Goal: Task Accomplishment & Management: Manage account settings

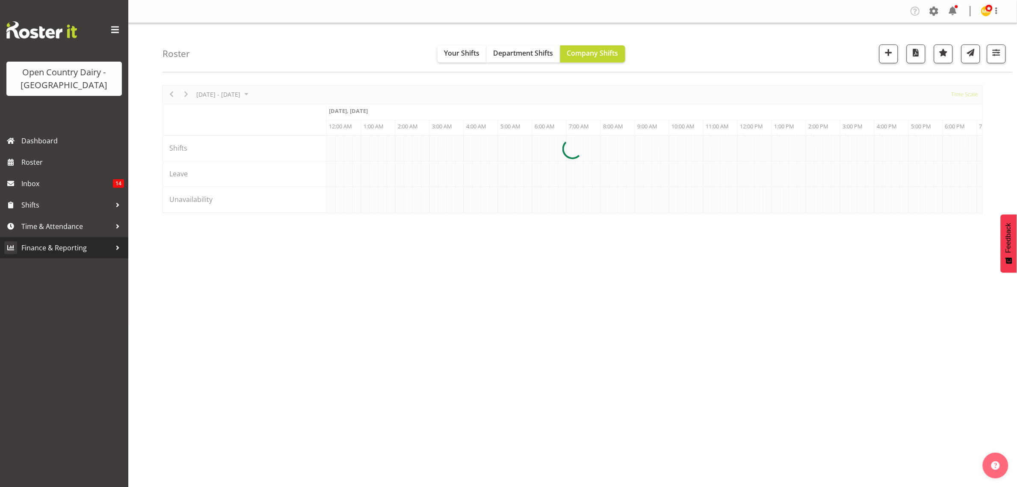
scroll to position [0, 821]
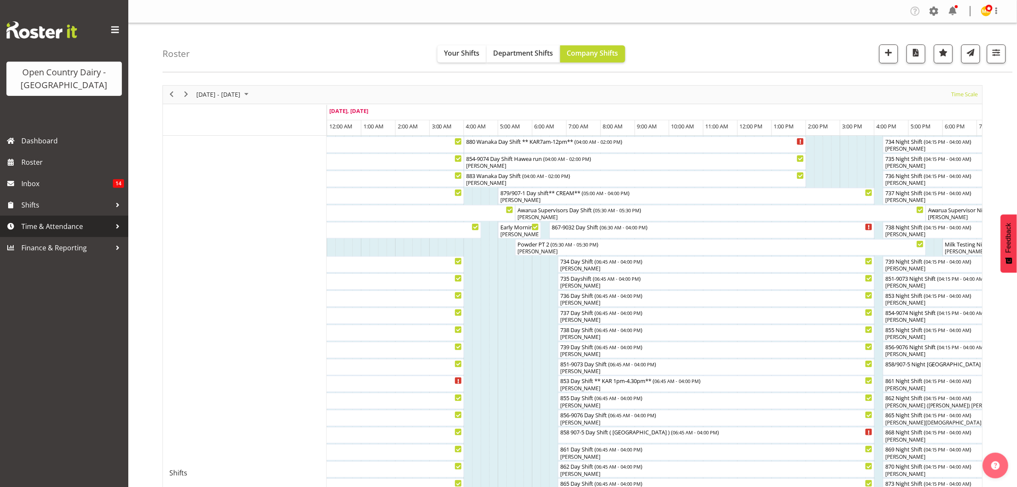
click at [37, 224] on span "Time & Attendance" at bounding box center [66, 226] width 90 height 13
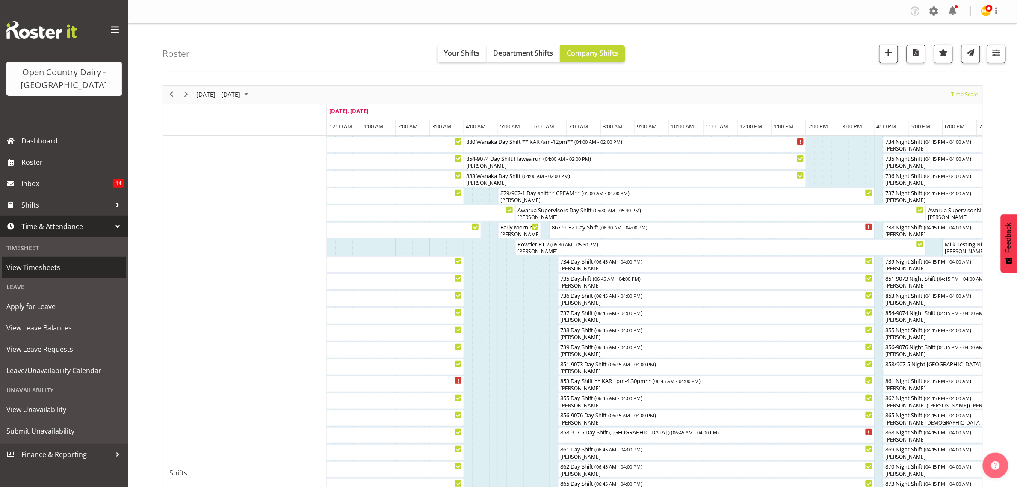
click at [37, 269] on span "View Timesheets" at bounding box center [64, 267] width 116 height 13
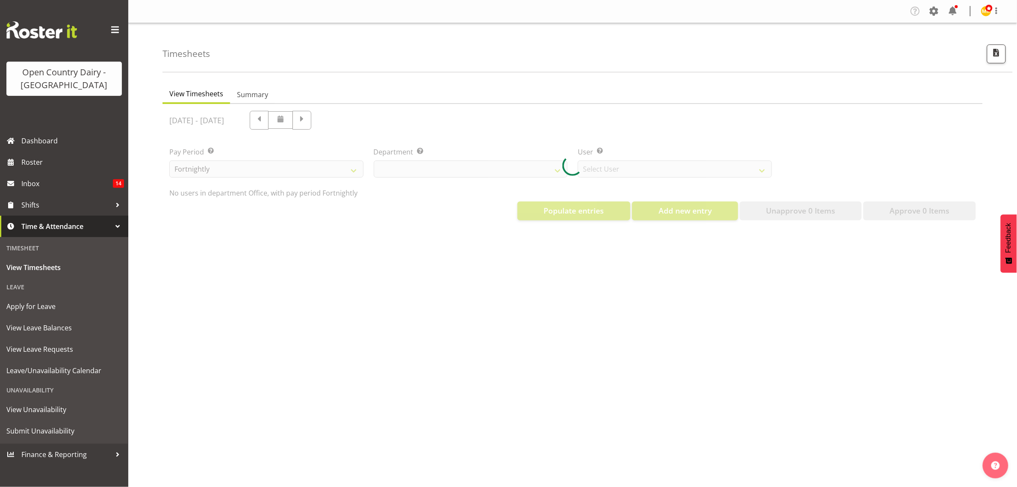
select select "699"
select select "8449"
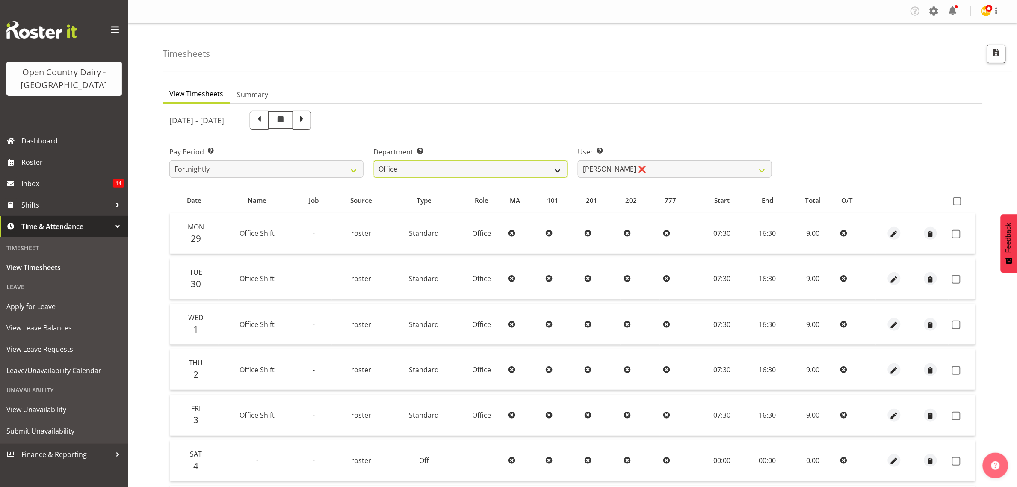
click at [558, 170] on select "734 735 736 737 738 739 851 853 854 855 856 858 861 862 865 867-9032 868 869 87…" at bounding box center [471, 168] width 194 height 17
select select "691"
click at [374, 160] on select "734 735 736 737 738 739 851 853 854 855 856 858 861 862 865 867-9032 868 869 87…" at bounding box center [471, 168] width 194 height 17
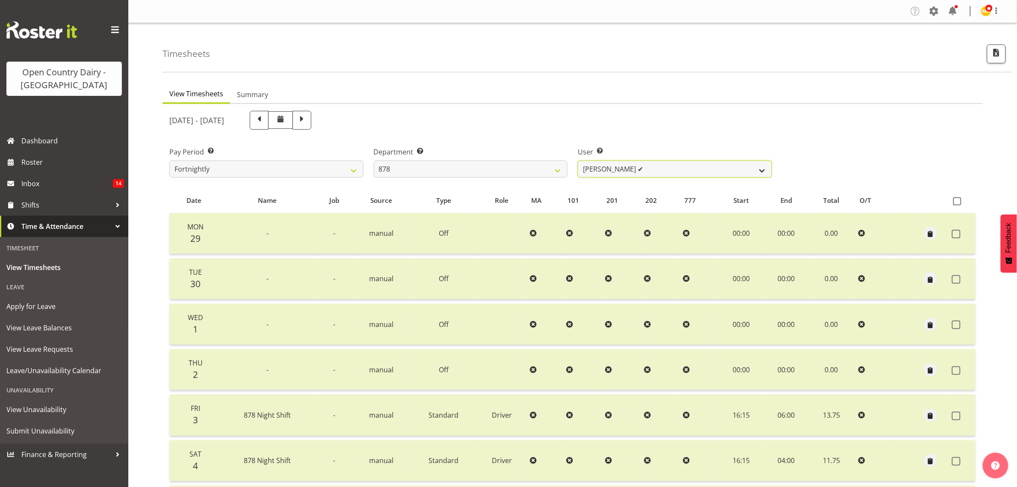
click at [762, 169] on select "[PERSON_NAME] ✔ [PERSON_NAME] ✔ [PERSON_NAME] ✔ [PERSON_NAME][GEOGRAPHIC_DATA] ✔" at bounding box center [675, 168] width 194 height 17
select select "7455"
click at [578, 160] on select "[PERSON_NAME] ✔ [PERSON_NAME] ✔ [PERSON_NAME] ✔ [PERSON_NAME][GEOGRAPHIC_DATA] ✔" at bounding box center [675, 168] width 194 height 17
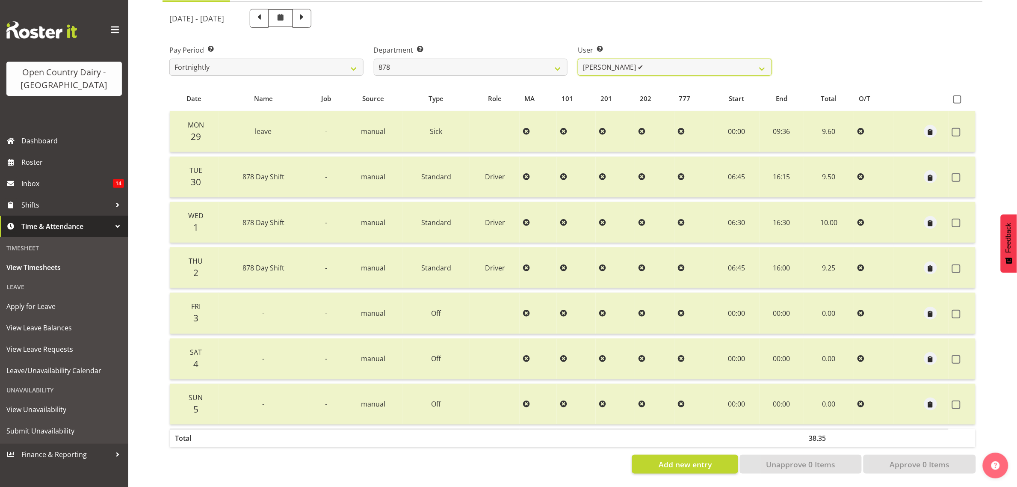
scroll to position [110, 0]
click at [308, 12] on span at bounding box center [301, 17] width 11 height 11
select select
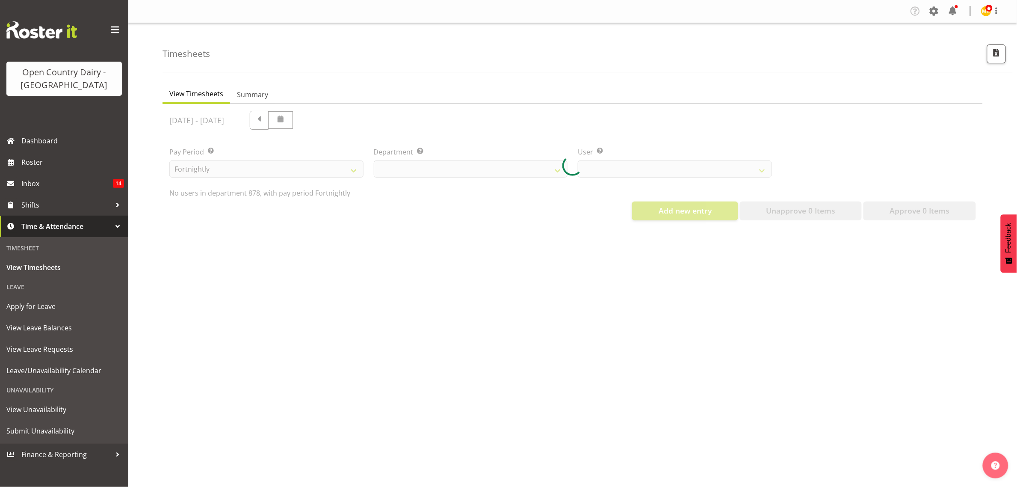
scroll to position [0, 0]
select select "691"
select select "7455"
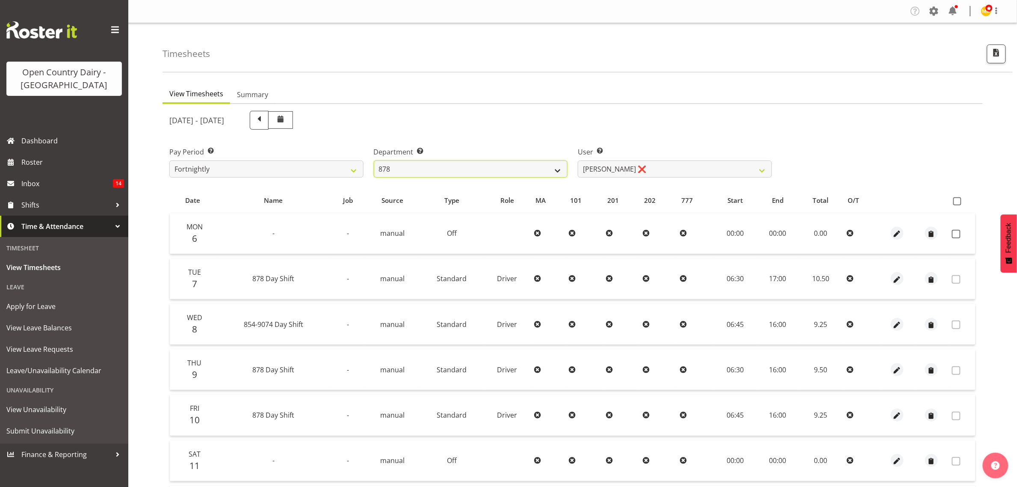
drag, startPoint x: 555, startPoint y: 169, endPoint x: 550, endPoint y: 169, distance: 5.1
click at [555, 169] on select "734 735 736 737 738 739 851 853 854 855 856 858 861 862 865 867-9032 868 869 87…" at bounding box center [471, 168] width 194 height 17
select select "669"
click at [374, 160] on select "734 735 736 737 738 739 851 853 854 855 856 858 861 862 865 867-9032 868 869 87…" at bounding box center [471, 168] width 194 height 17
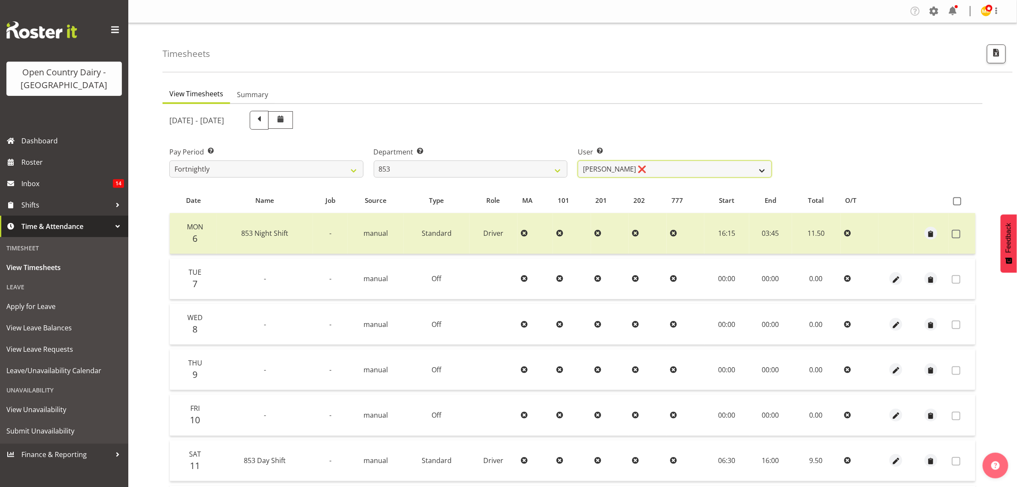
click at [760, 171] on select "[PERSON_NAME] ❌ [PERSON_NAME] ❌ [PERSON_NAME] ❌ [PERSON_NAME] ❌" at bounding box center [675, 168] width 194 height 17
select select "10131"
click at [578, 160] on select "[PERSON_NAME] ❌ [PERSON_NAME] ❌ [PERSON_NAME] ❌ [PERSON_NAME] ❌" at bounding box center [675, 168] width 194 height 17
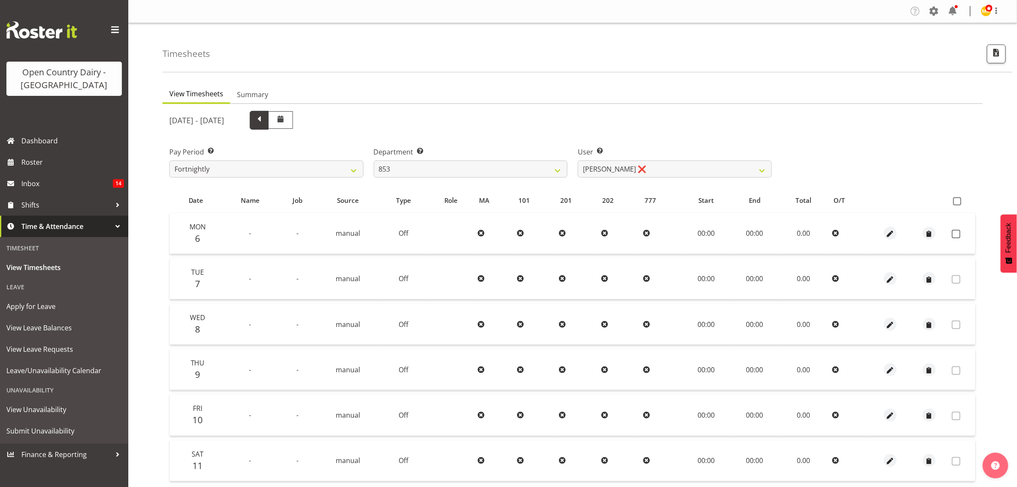
click at [265, 116] on span at bounding box center [259, 119] width 11 height 11
select select
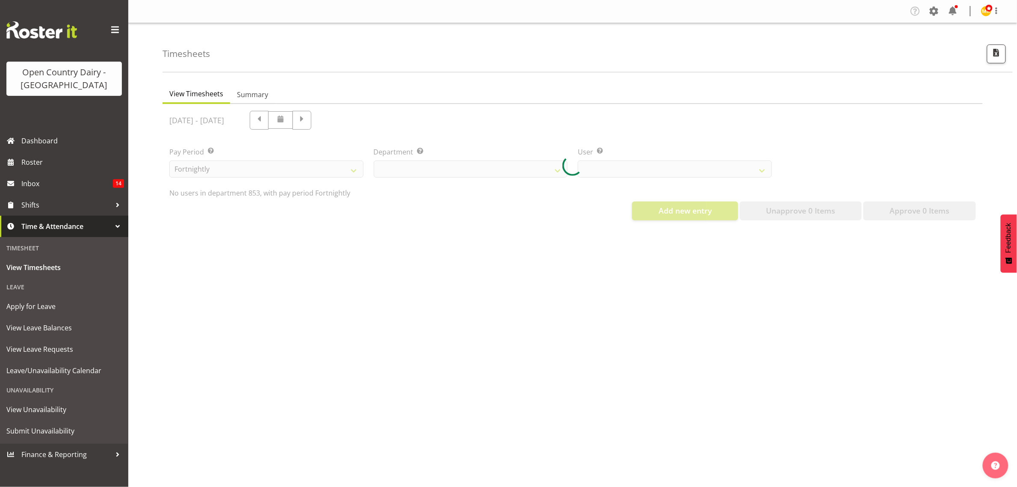
select select "669"
select select "10131"
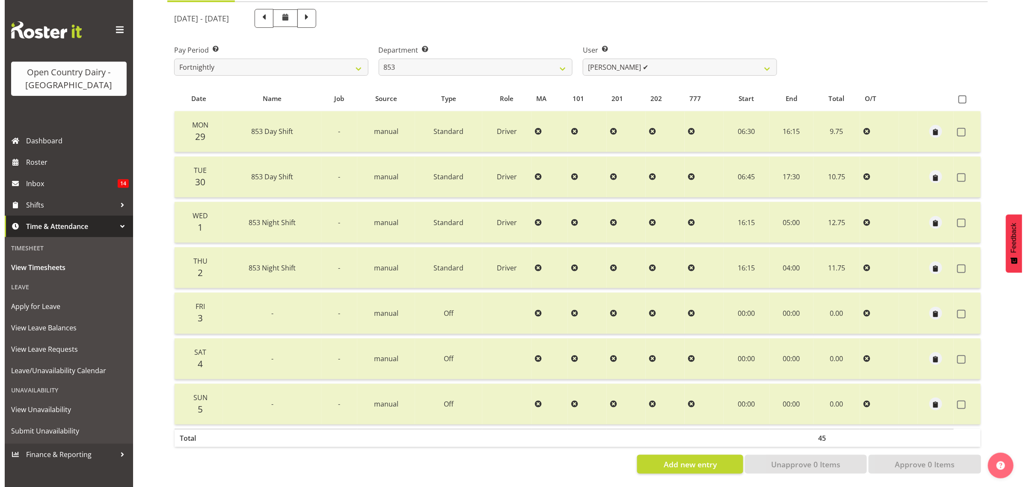
scroll to position [110, 0]
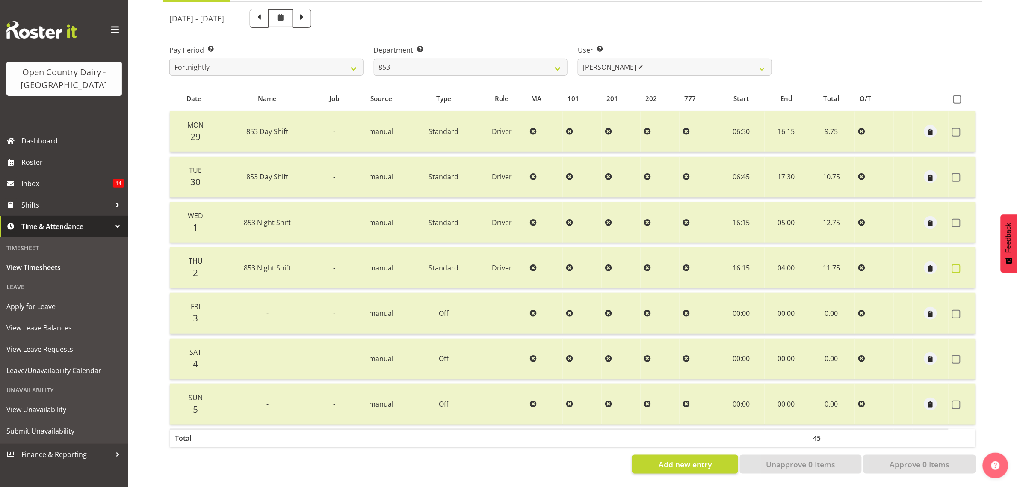
click at [955, 264] on span at bounding box center [956, 268] width 9 height 9
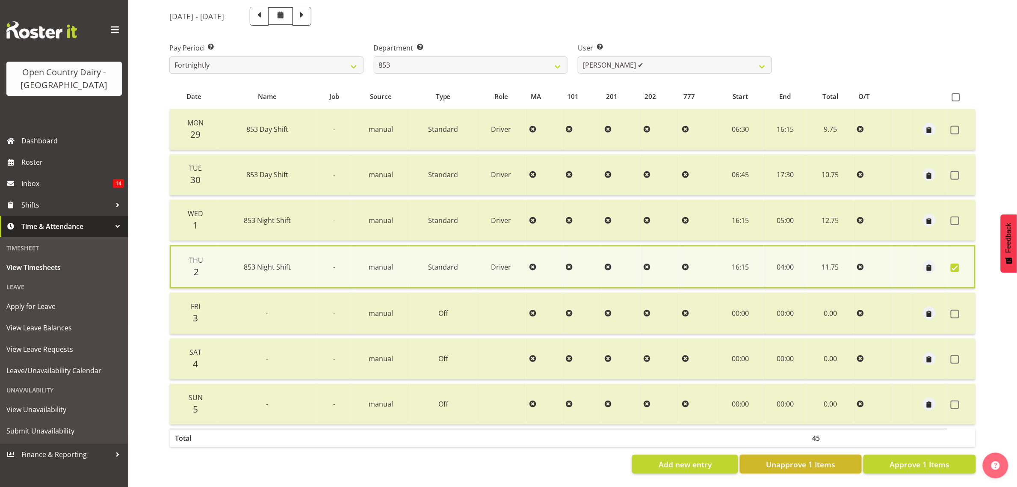
click at [783, 455] on button "Unapprove 1 Items" at bounding box center [801, 464] width 122 height 19
checkbox input "false"
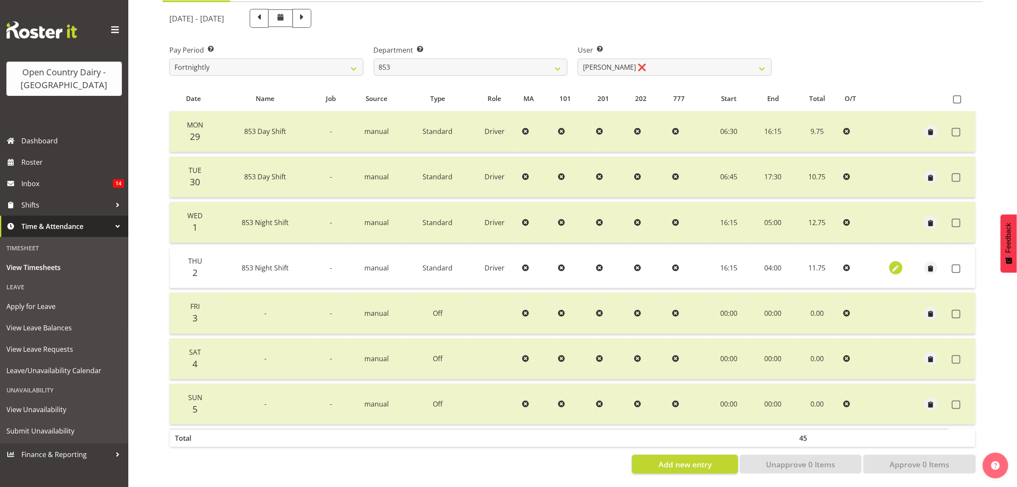
click at [894, 264] on span "button" at bounding box center [896, 269] width 10 height 10
select select "Standard"
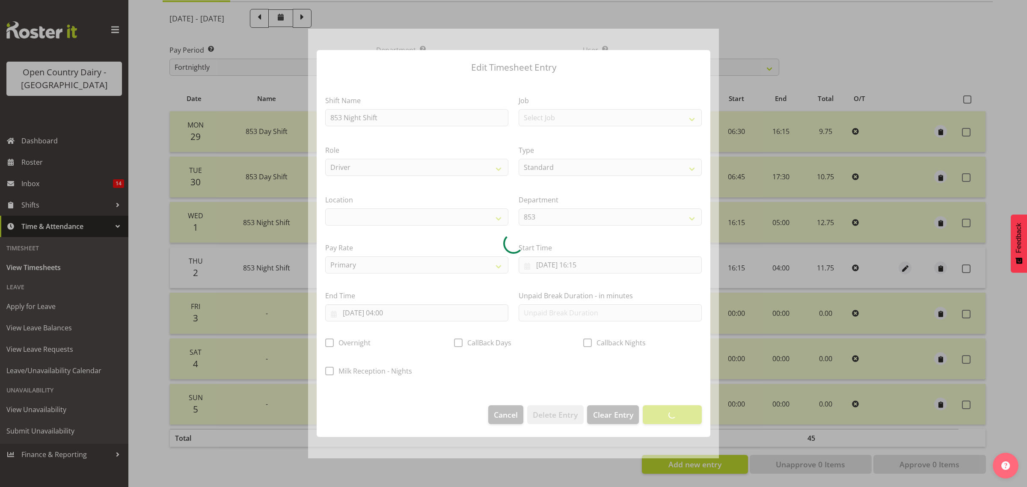
select select
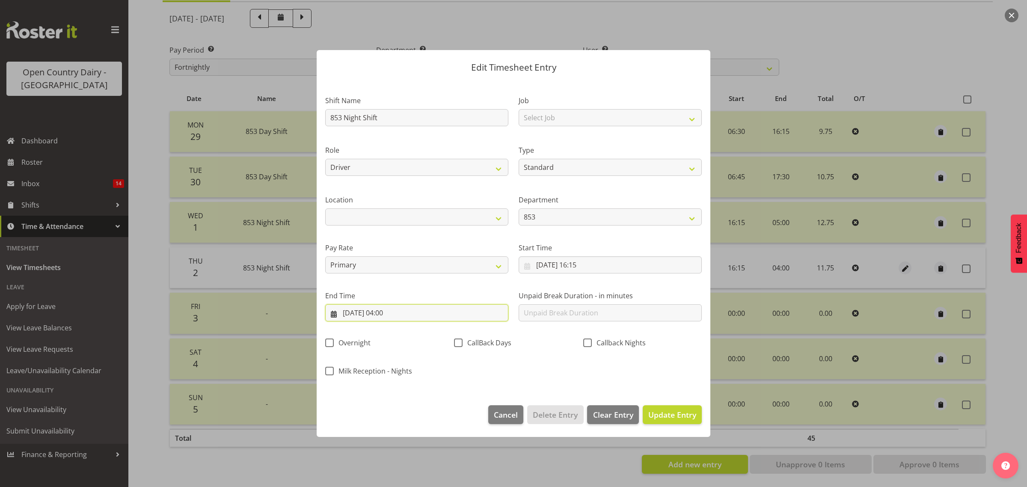
click at [388, 311] on input "[DATE] 04:00" at bounding box center [416, 312] width 183 height 17
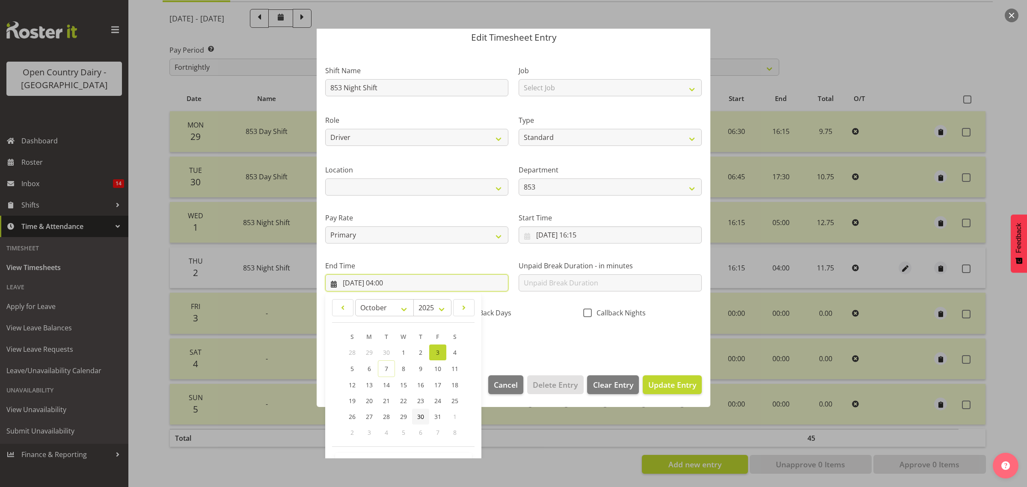
scroll to position [58, 0]
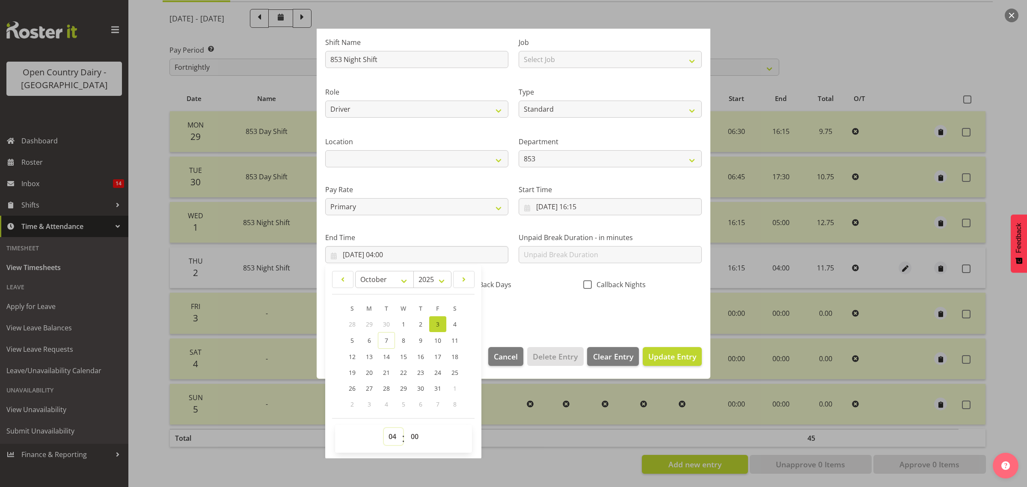
click at [394, 437] on select "00 01 02 03 04 05 06 07 08 09 10 11 12 13 14 15 16 17 18 19 20 21 22 23" at bounding box center [393, 436] width 19 height 17
select select "5"
click at [384, 428] on select "00 01 02 03 04 05 06 07 08 09 10 11 12 13 14 15 16 17 18 19 20 21 22 23" at bounding box center [393, 436] width 19 height 17
type input "[DATE] 05:00"
click at [665, 354] on span "Update Entry" at bounding box center [672, 356] width 48 height 10
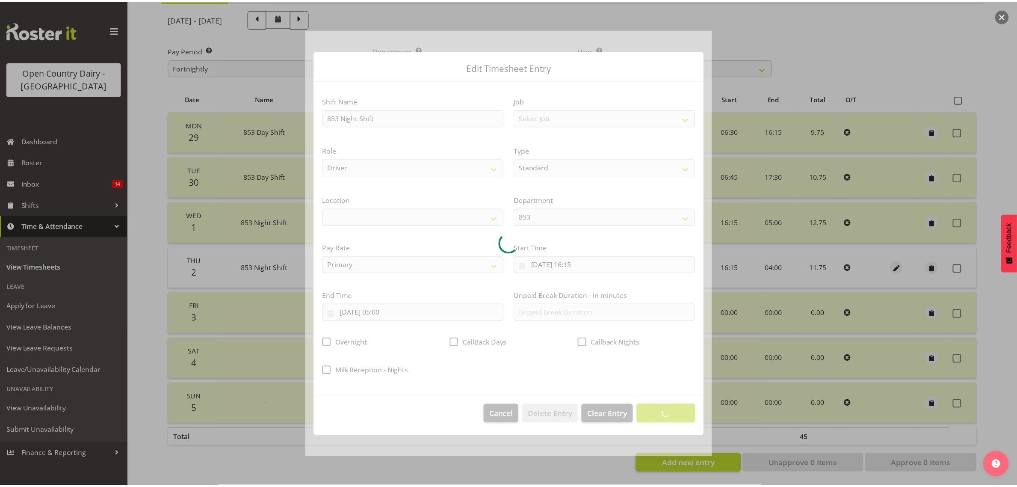
scroll to position [0, 0]
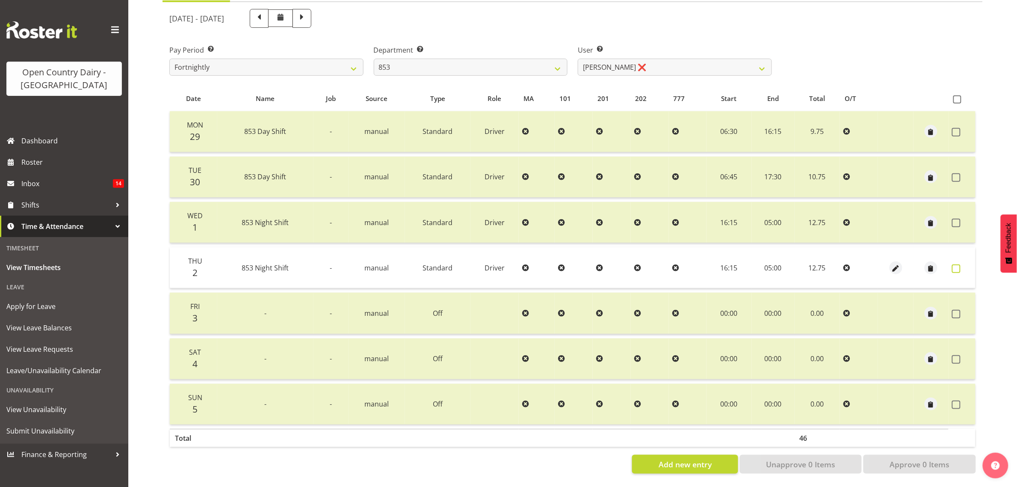
click at [956, 264] on span at bounding box center [956, 268] width 9 height 9
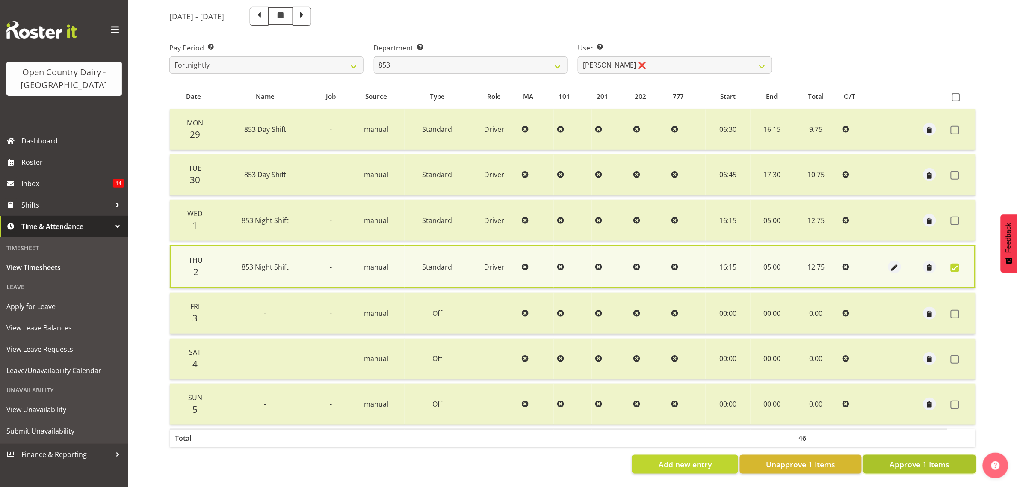
click at [945, 459] on span "Approve 1 Items" at bounding box center [920, 464] width 60 height 11
checkbox input "false"
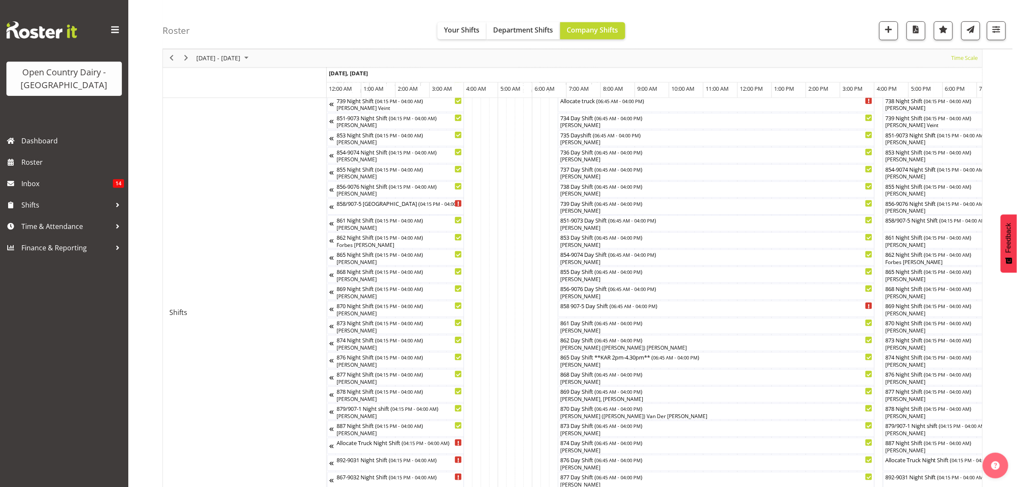
scroll to position [0, 4091]
